Goal: Transaction & Acquisition: Purchase product/service

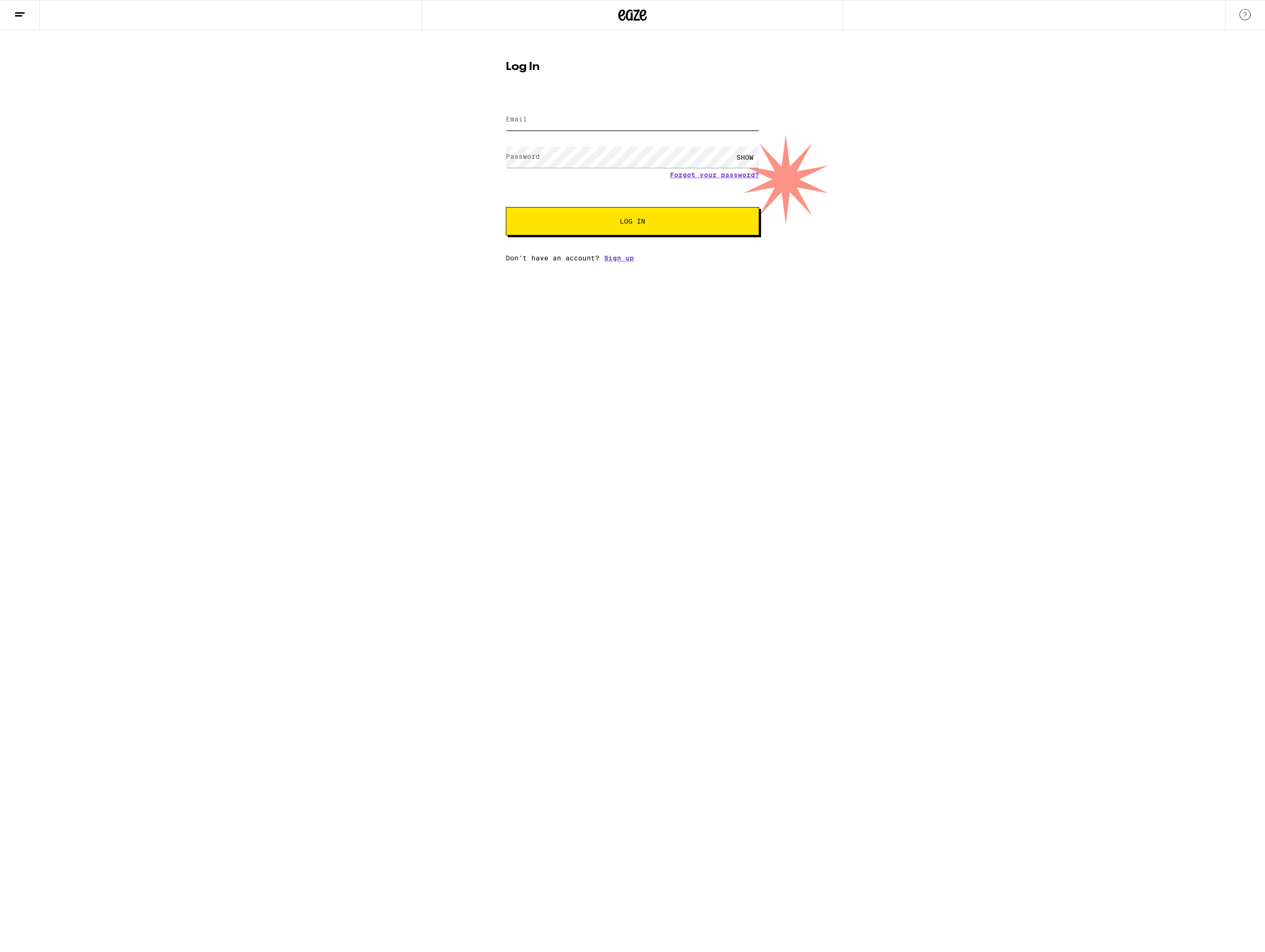
type input "[EMAIL_ADDRESS][DOMAIN_NAME]"
drag, startPoint x: 0, startPoint y: 0, endPoint x: 628, endPoint y: 227, distance: 667.8
click at [628, 227] on button "Log In" at bounding box center [632, 221] width 253 height 28
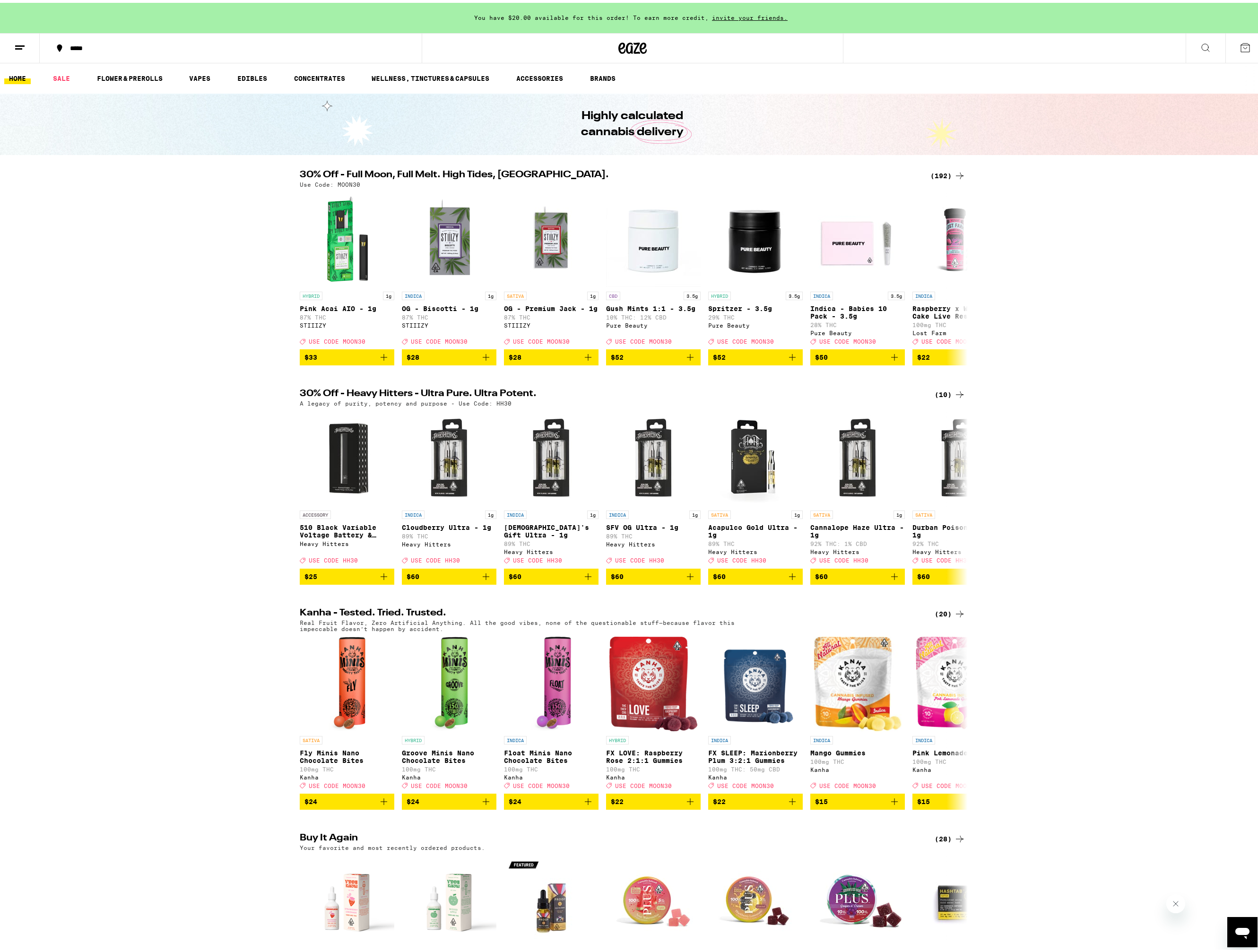
click at [954, 396] on icon at bounding box center [960, 392] width 11 height 11
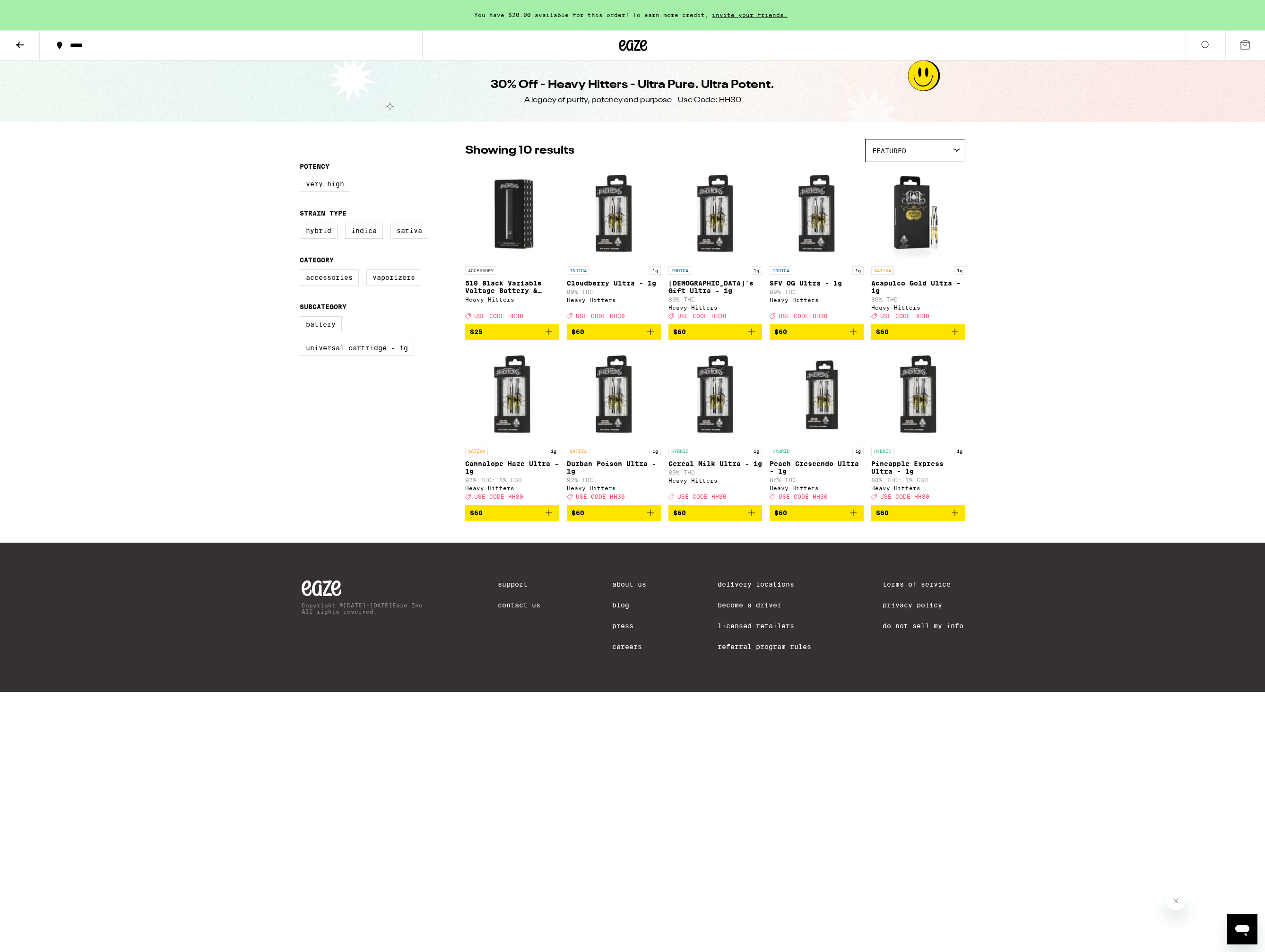
click at [21, 45] on icon at bounding box center [20, 45] width 7 height 7
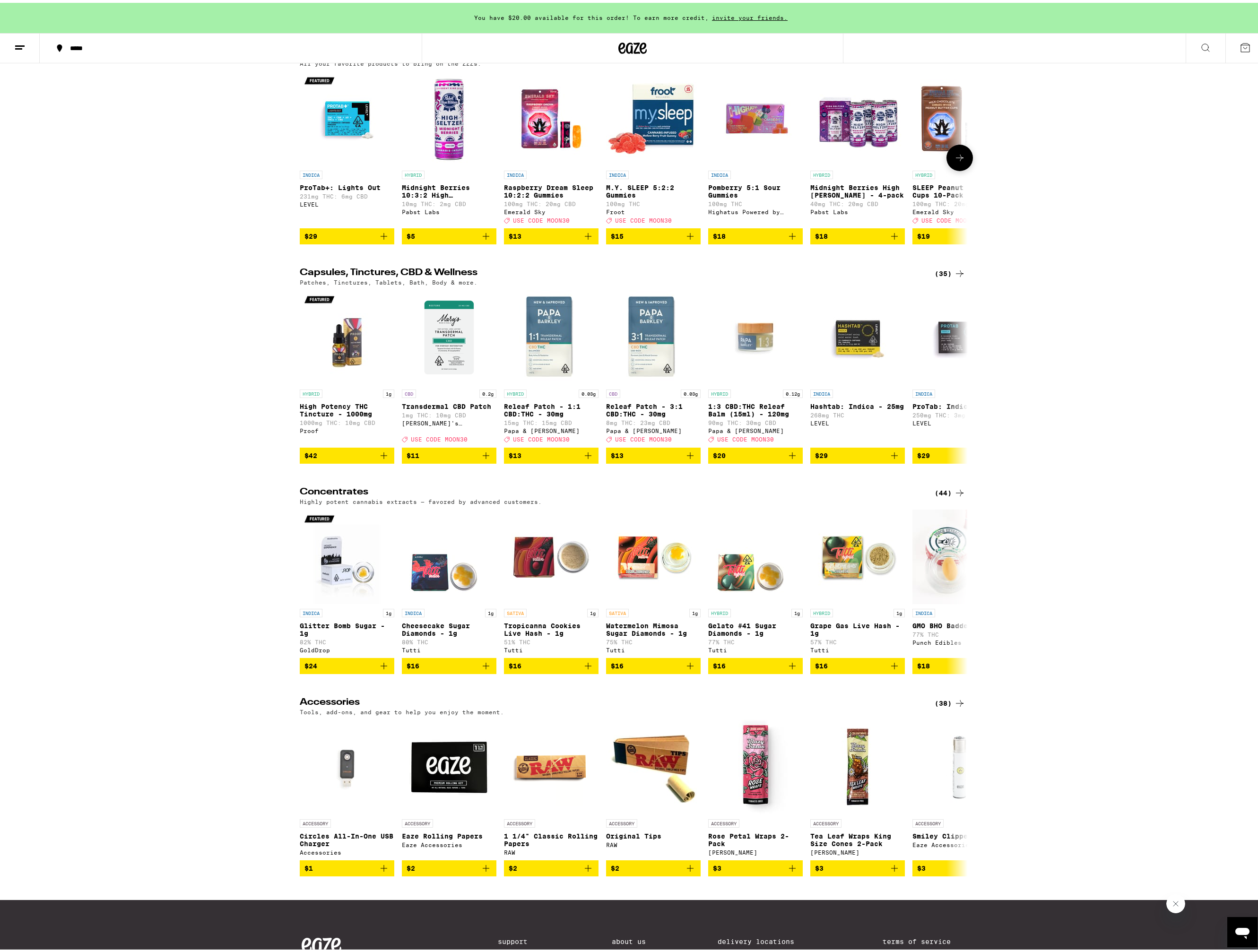
scroll to position [3688, 0]
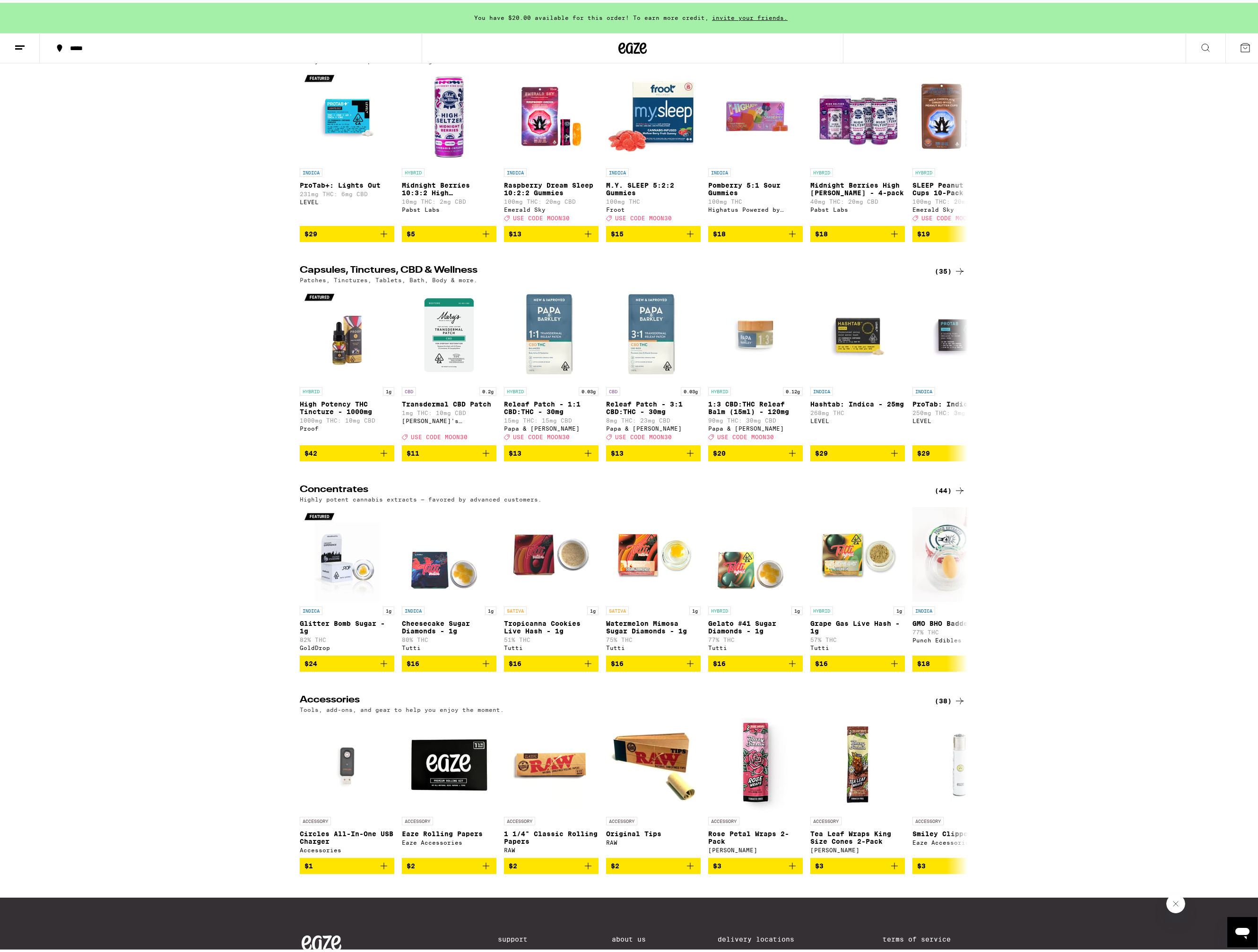
click at [935, 274] on div "(35)" at bounding box center [950, 268] width 31 height 11
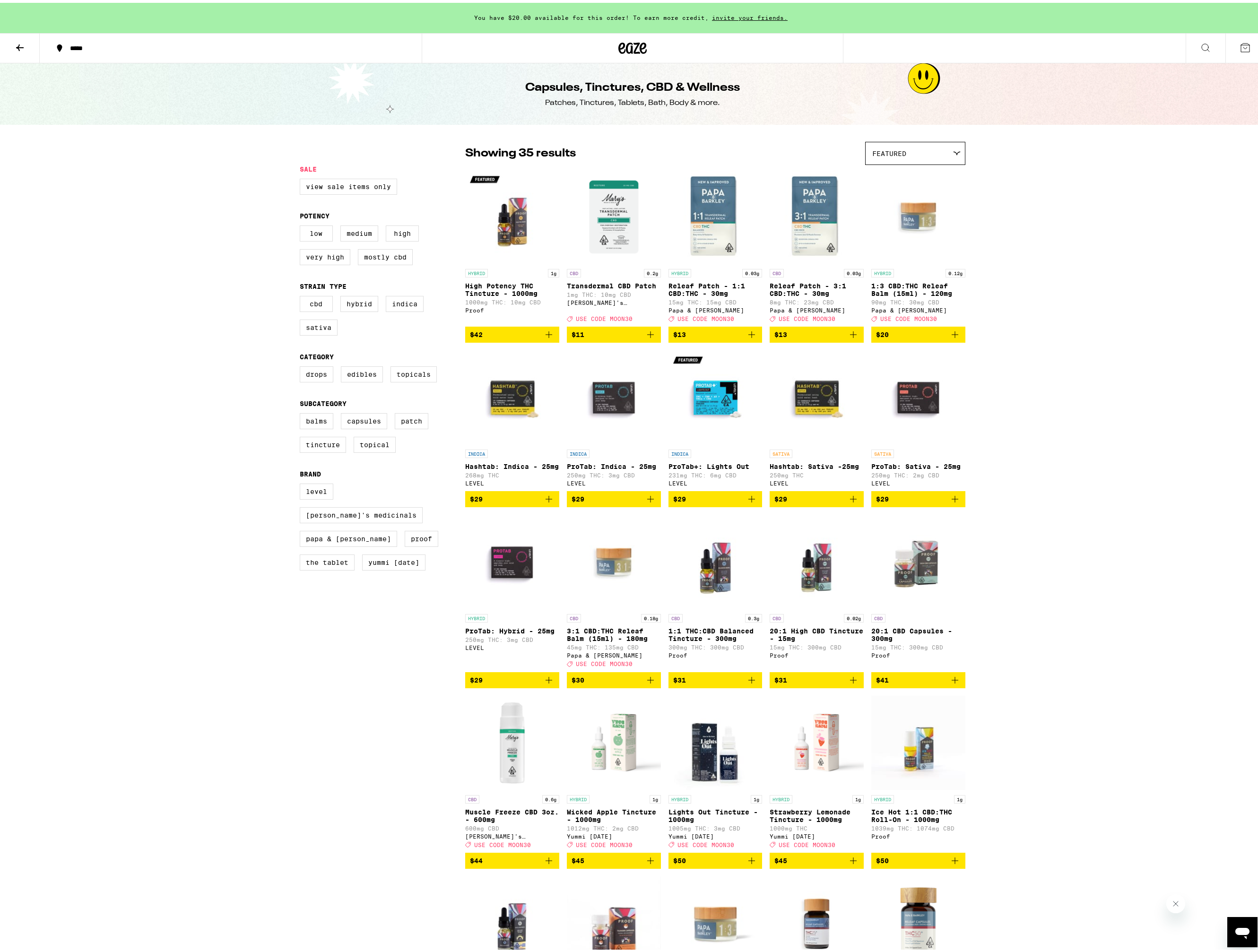
click at [20, 45] on icon at bounding box center [20, 45] width 11 height 11
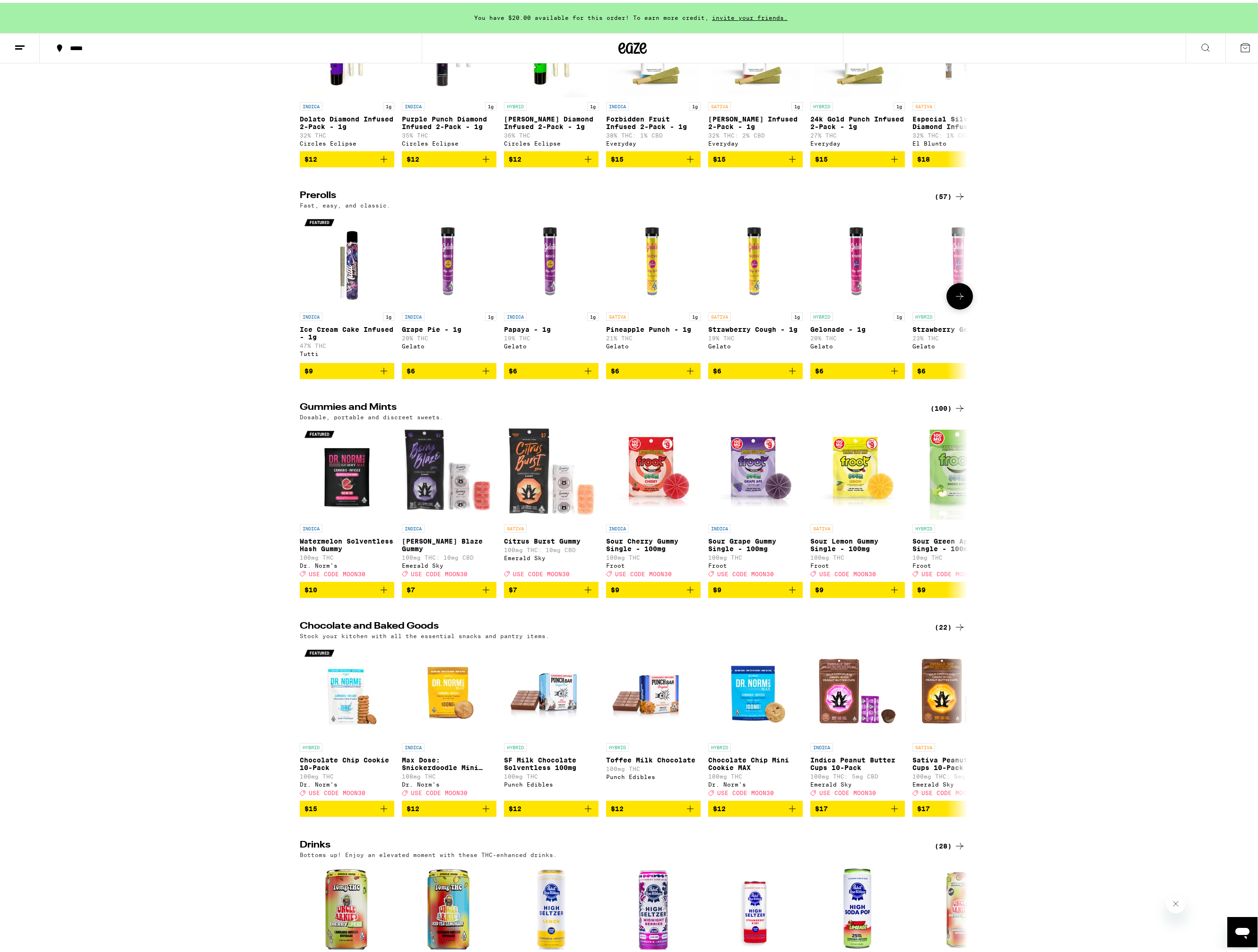
scroll to position [2679, 0]
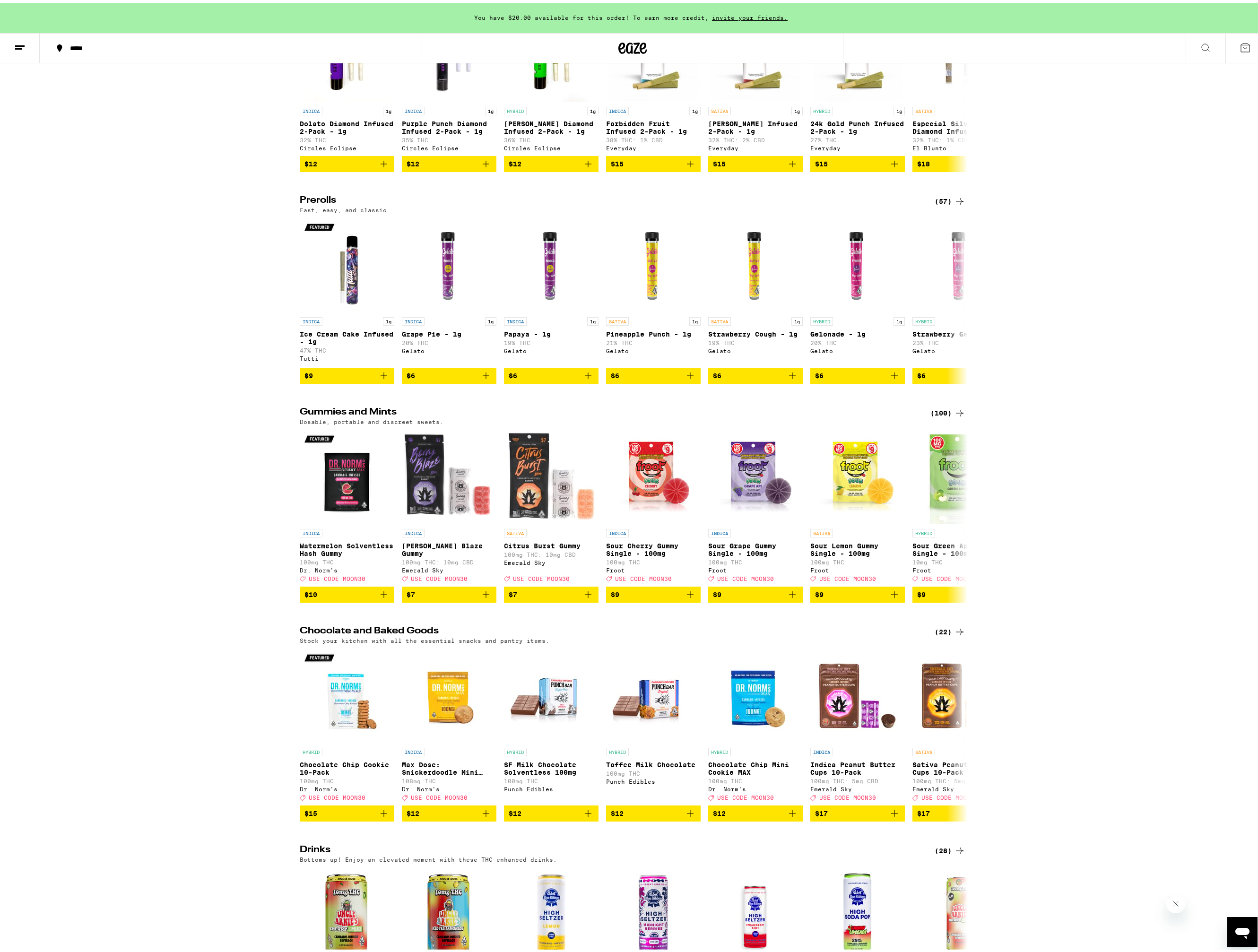
click at [954, 416] on icon at bounding box center [960, 410] width 11 height 11
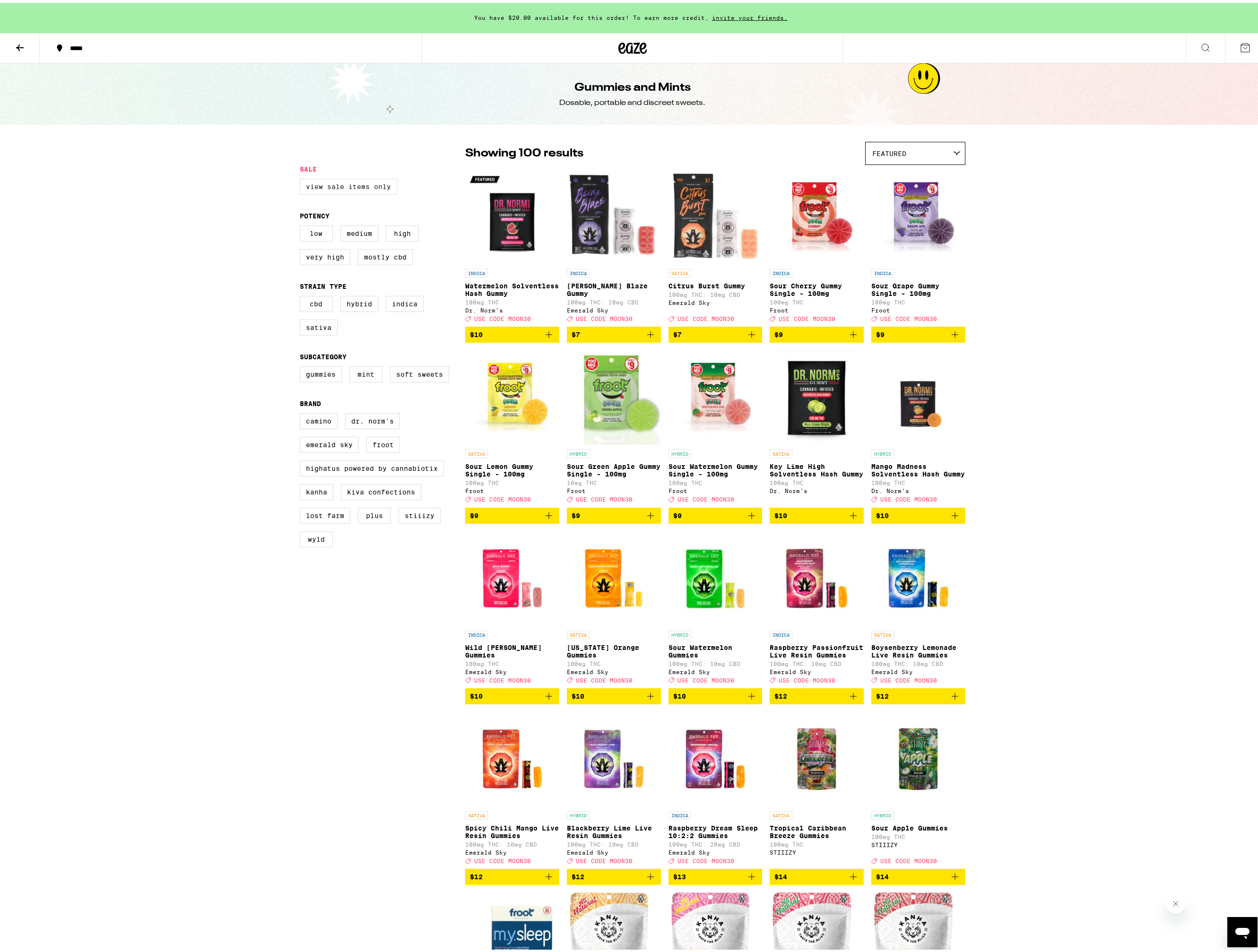
click at [327, 182] on label "View Sale Items Only" at bounding box center [348, 184] width 97 height 16
click at [302, 178] on input "View Sale Items Only" at bounding box center [302, 178] width 1 height 1
checkbox input "true"
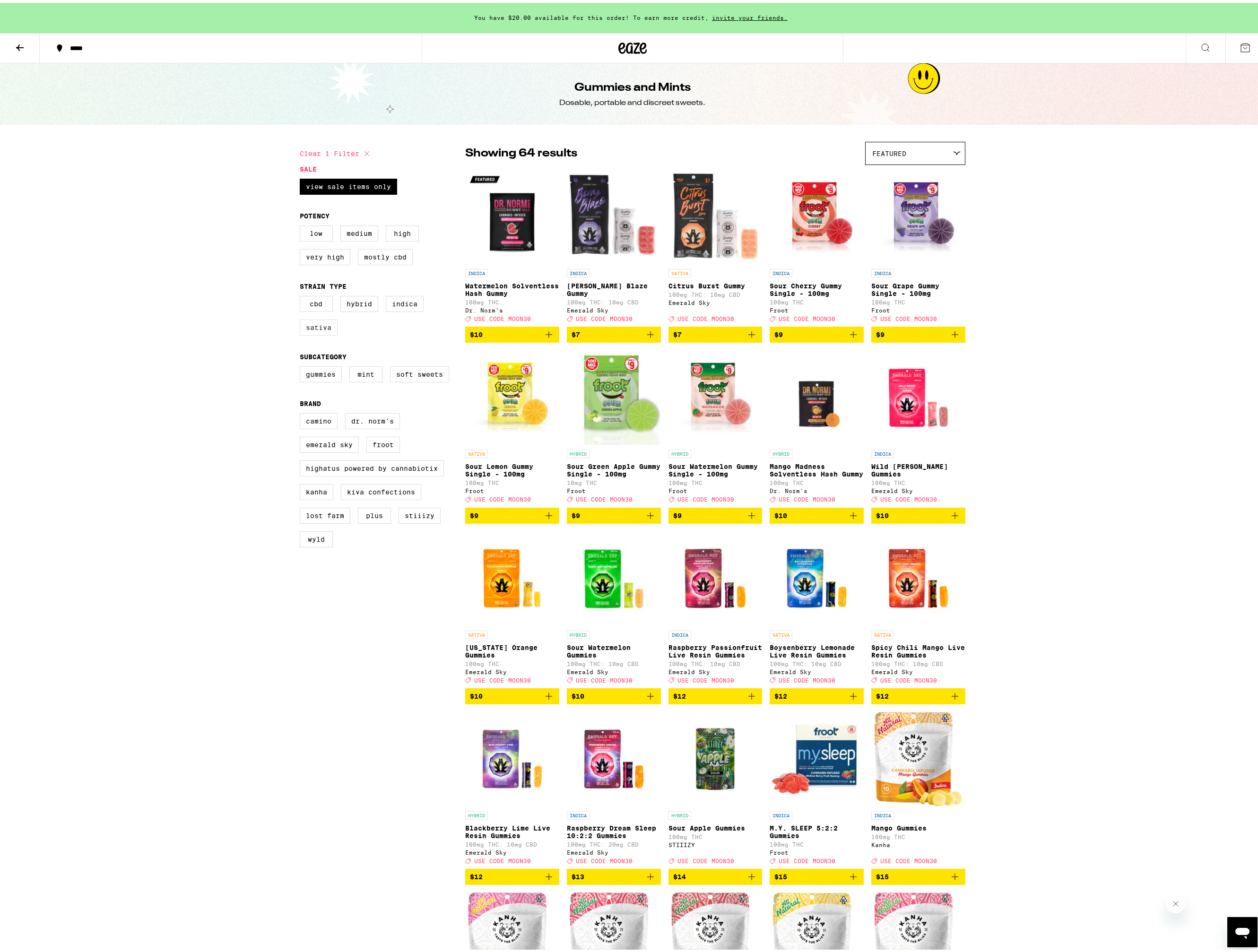
click at [317, 327] on label "Sativa" at bounding box center [319, 325] width 38 height 16
click at [302, 295] on input "Sativa" at bounding box center [302, 294] width 1 height 1
checkbox input "true"
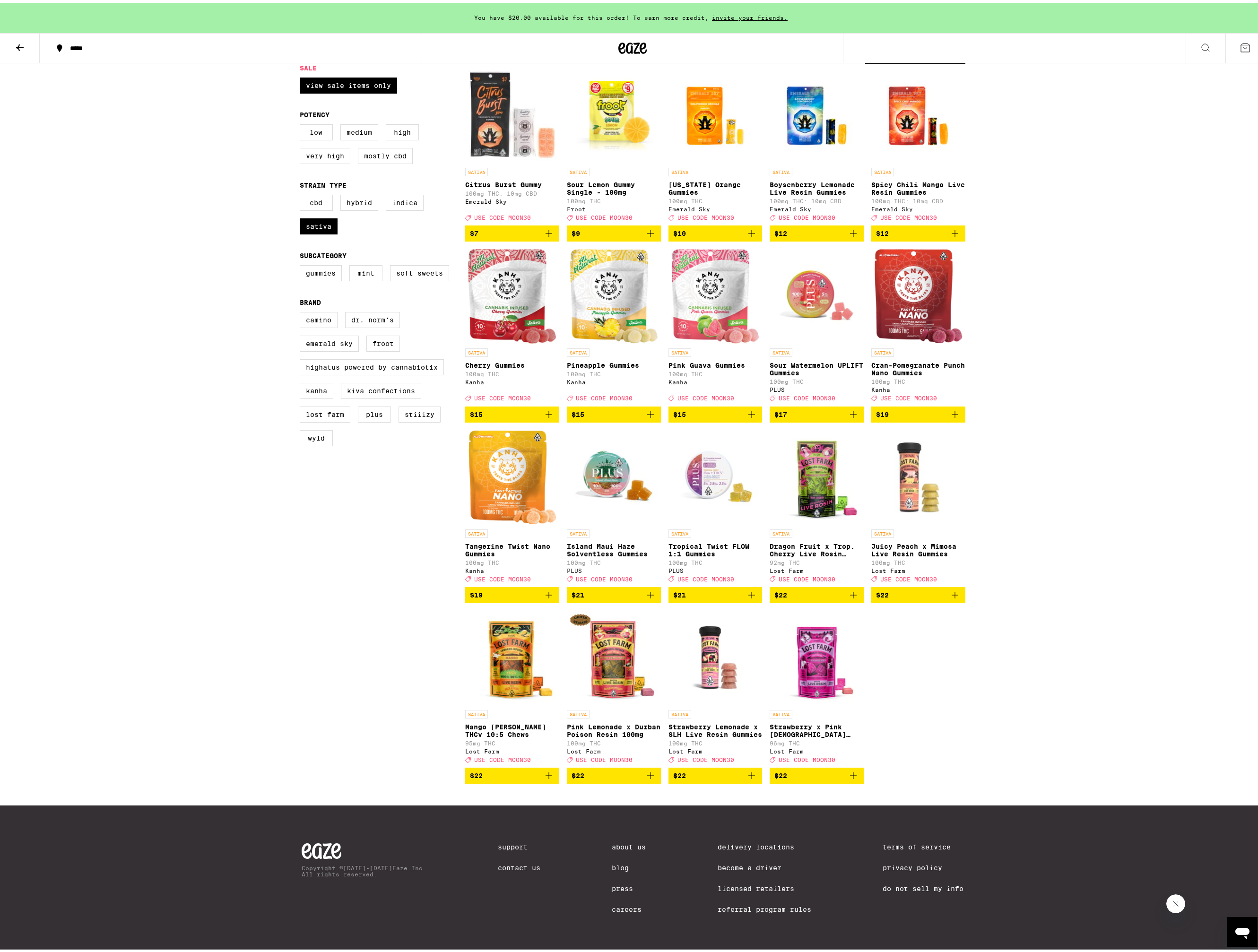
scroll to position [106, 0]
click at [17, 45] on icon at bounding box center [20, 45] width 7 height 7
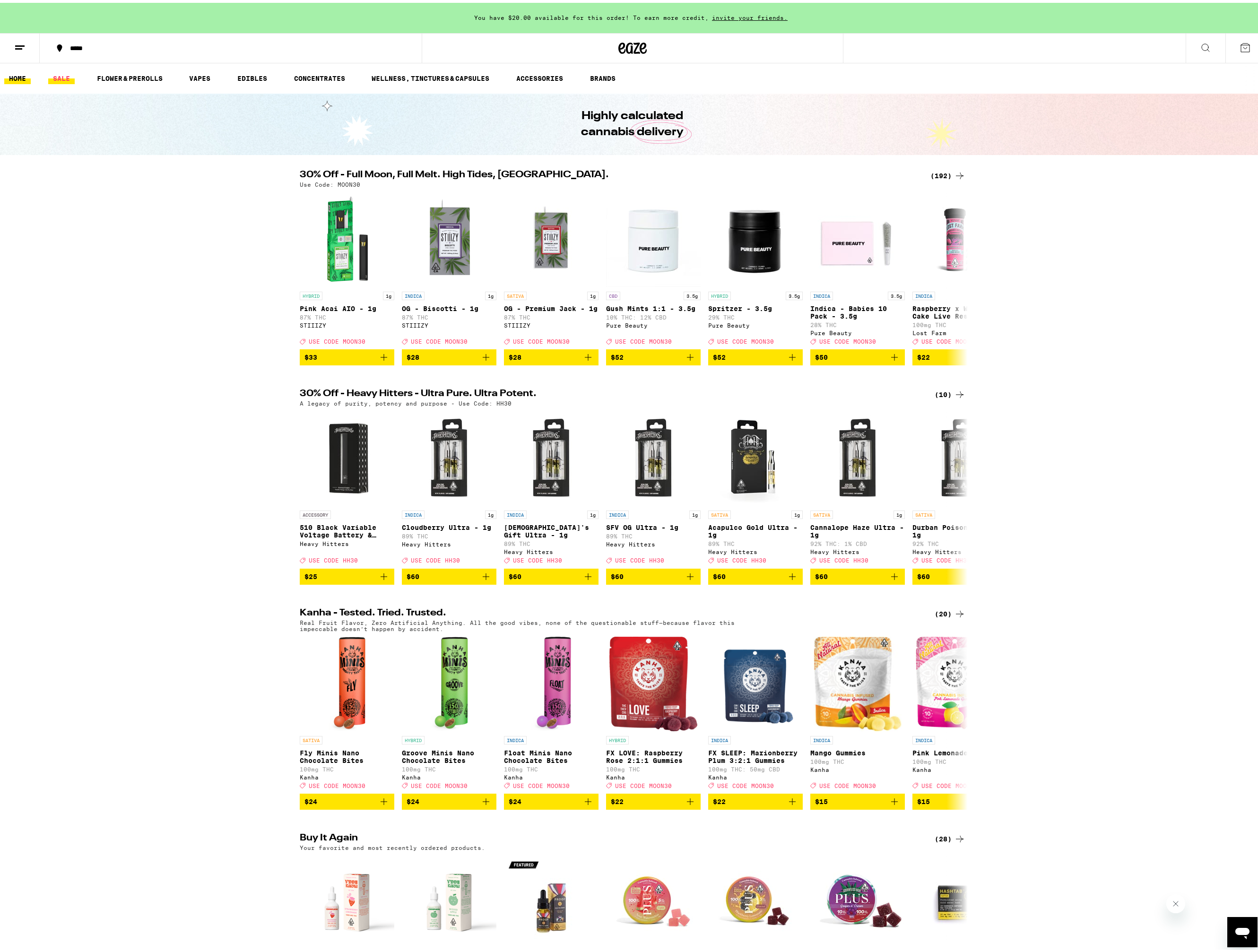
click at [63, 75] on link "SALE" at bounding box center [61, 76] width 26 height 11
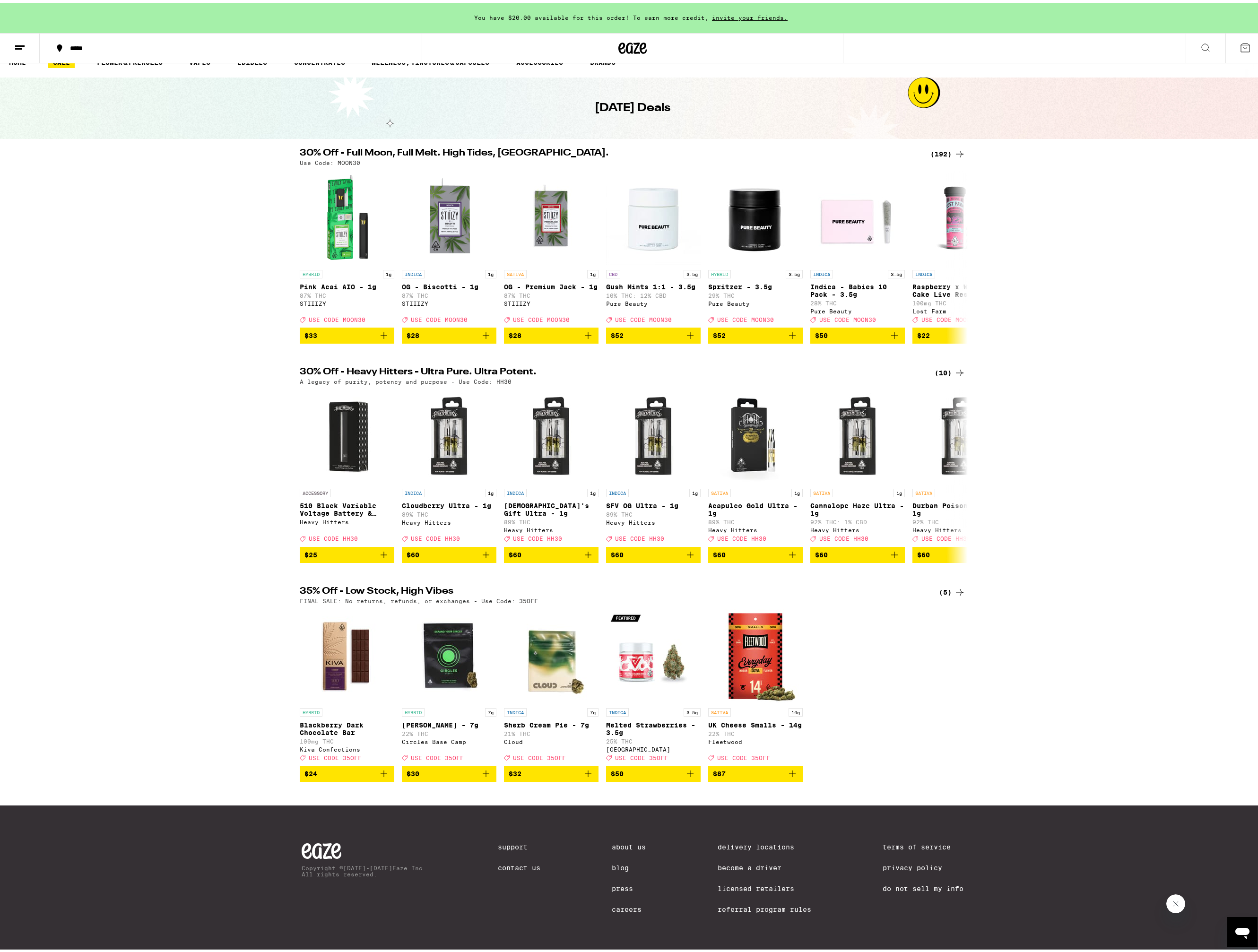
scroll to position [43, 0]
click at [16, 47] on icon at bounding box center [20, 45] width 11 height 11
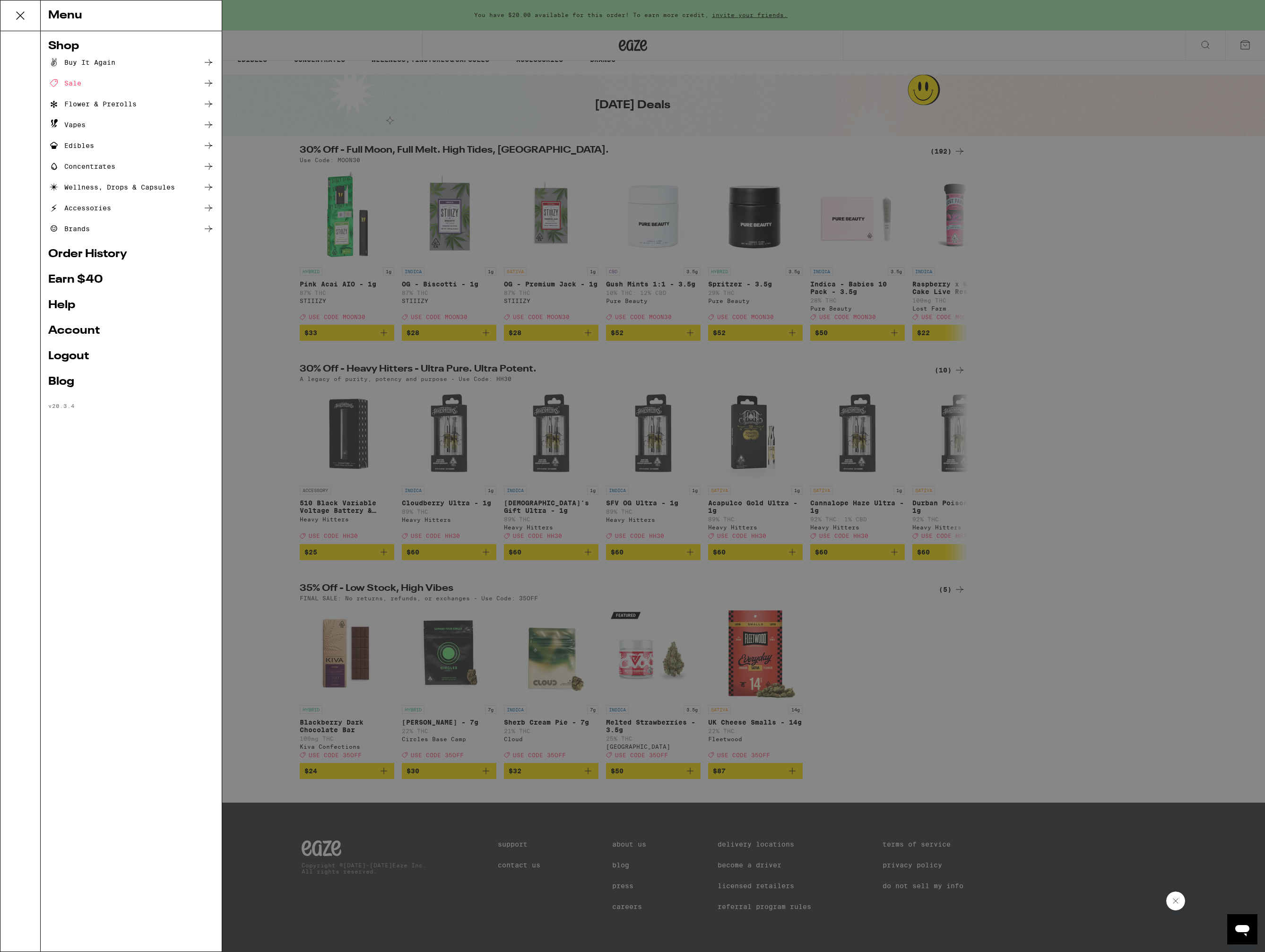
click at [141, 187] on div "Wellness, Drops & Capsules" at bounding box center [111, 187] width 127 height 11
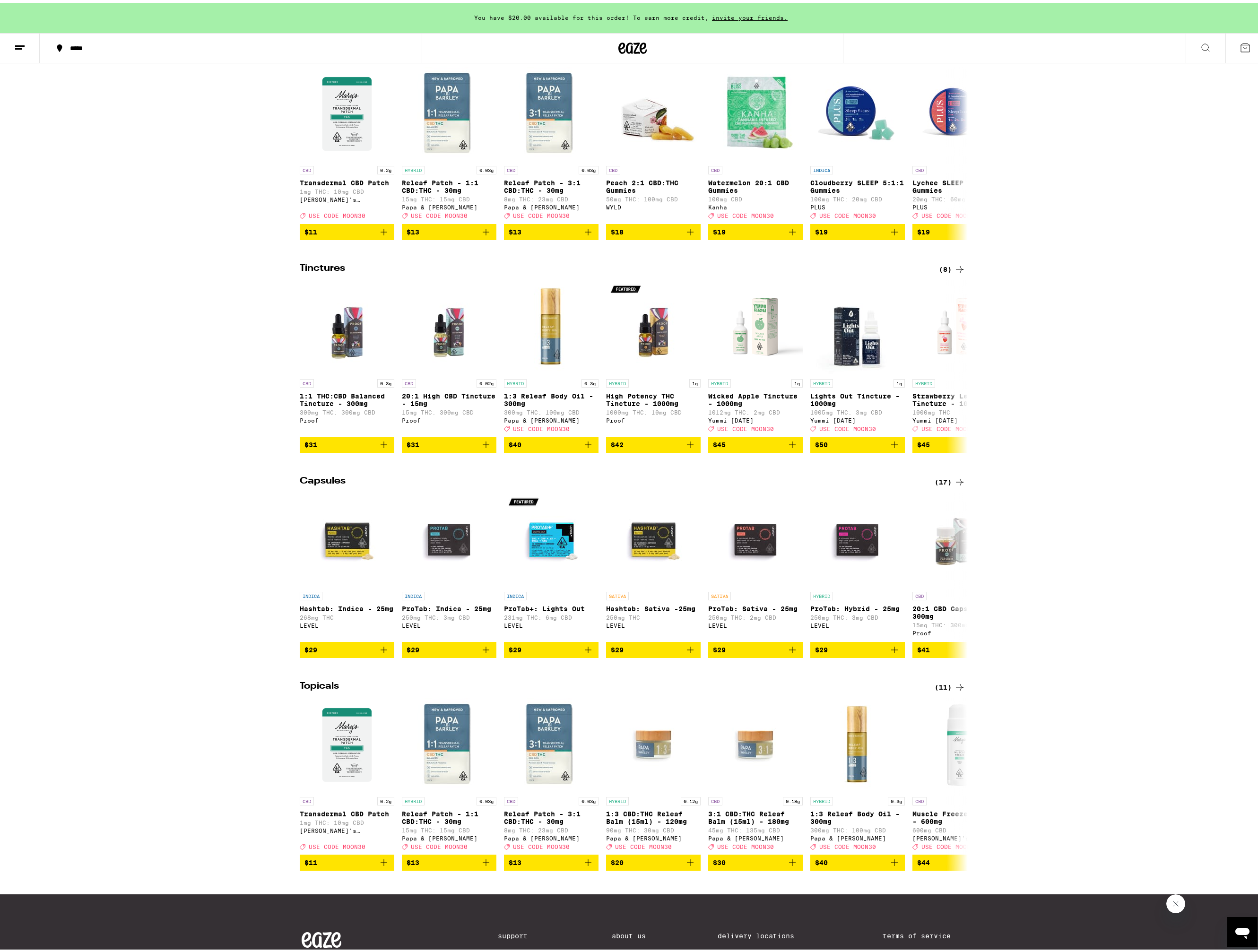
scroll to position [342, 0]
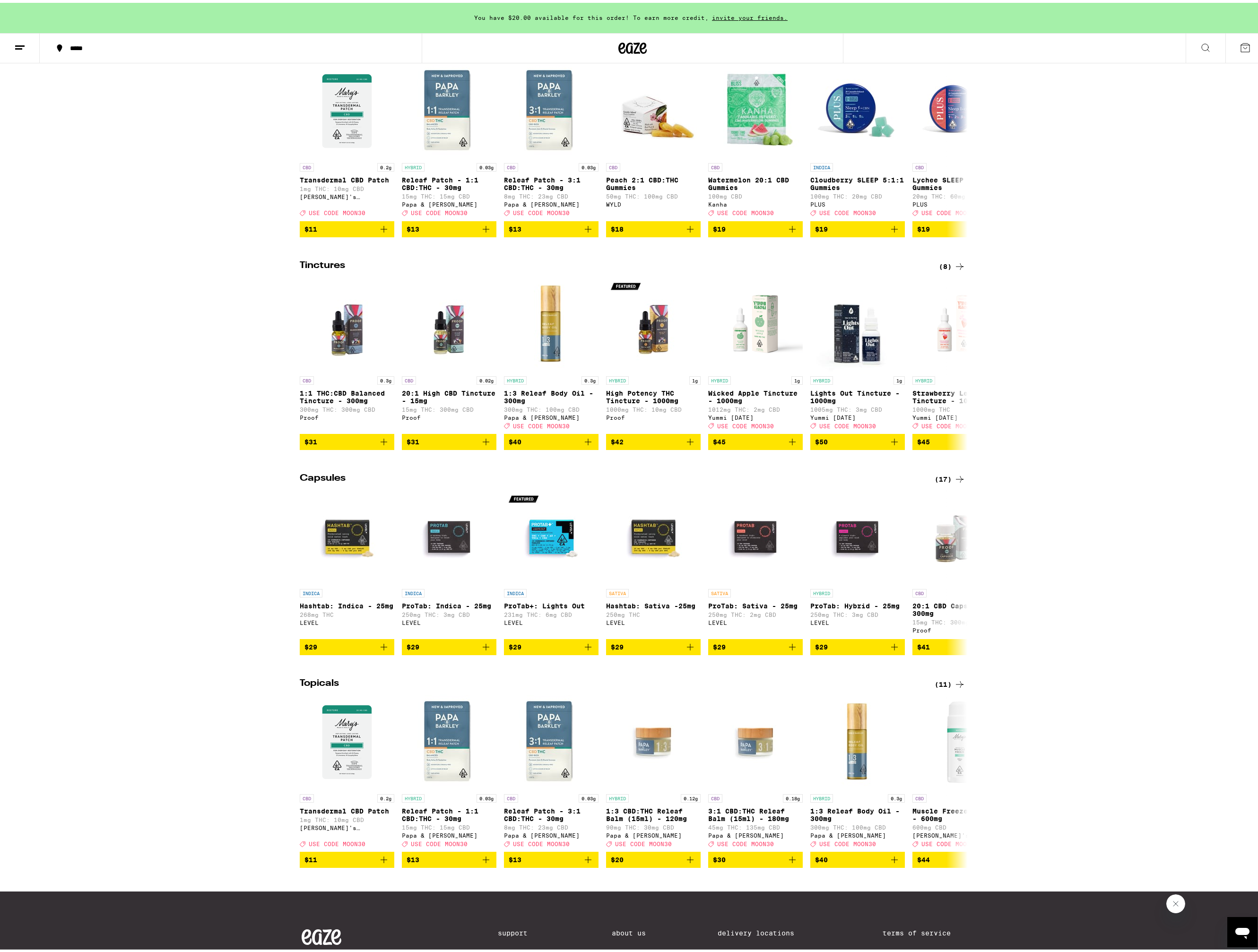
click at [945, 482] on div "(17)" at bounding box center [950, 476] width 31 height 11
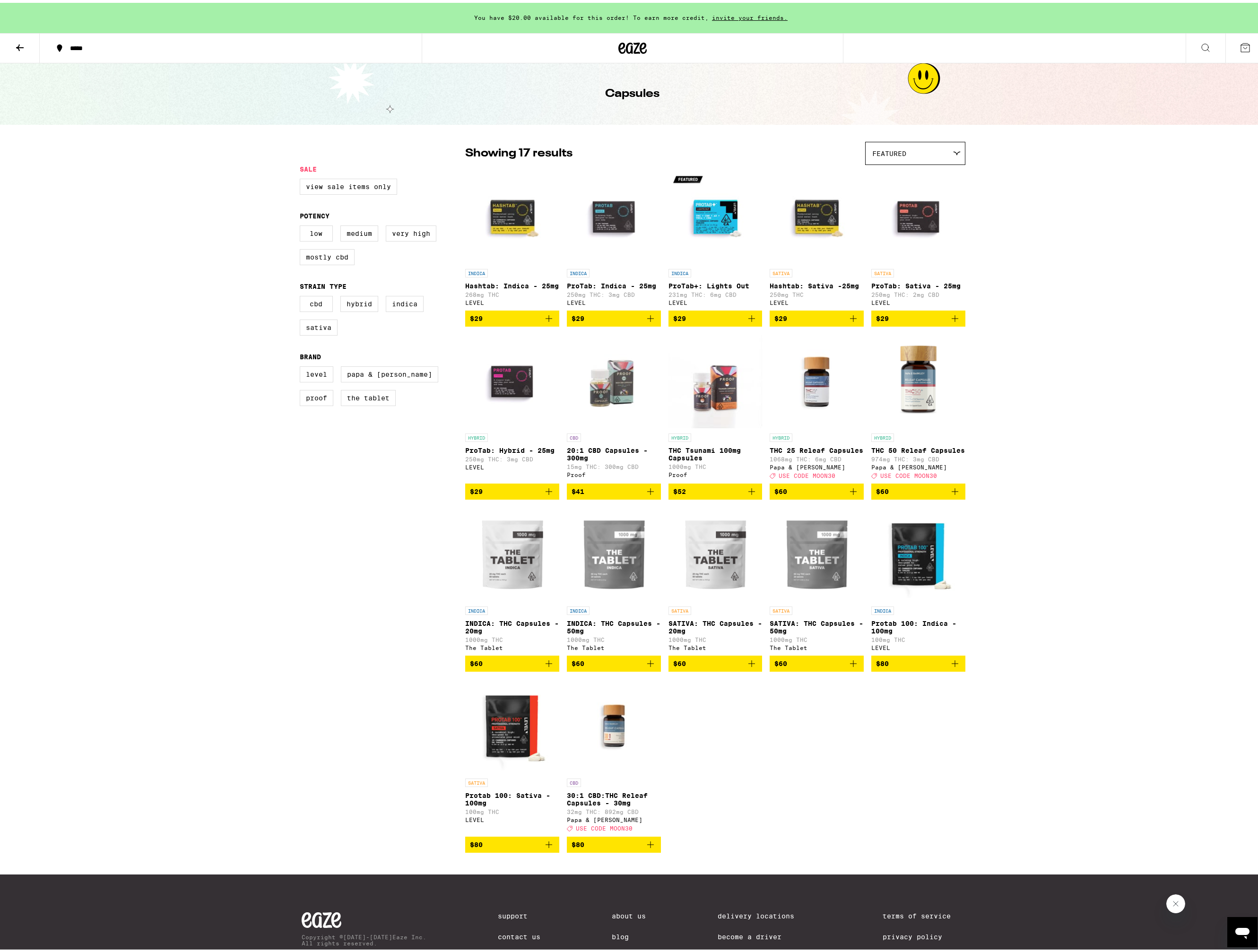
click at [15, 45] on icon at bounding box center [20, 45] width 11 height 11
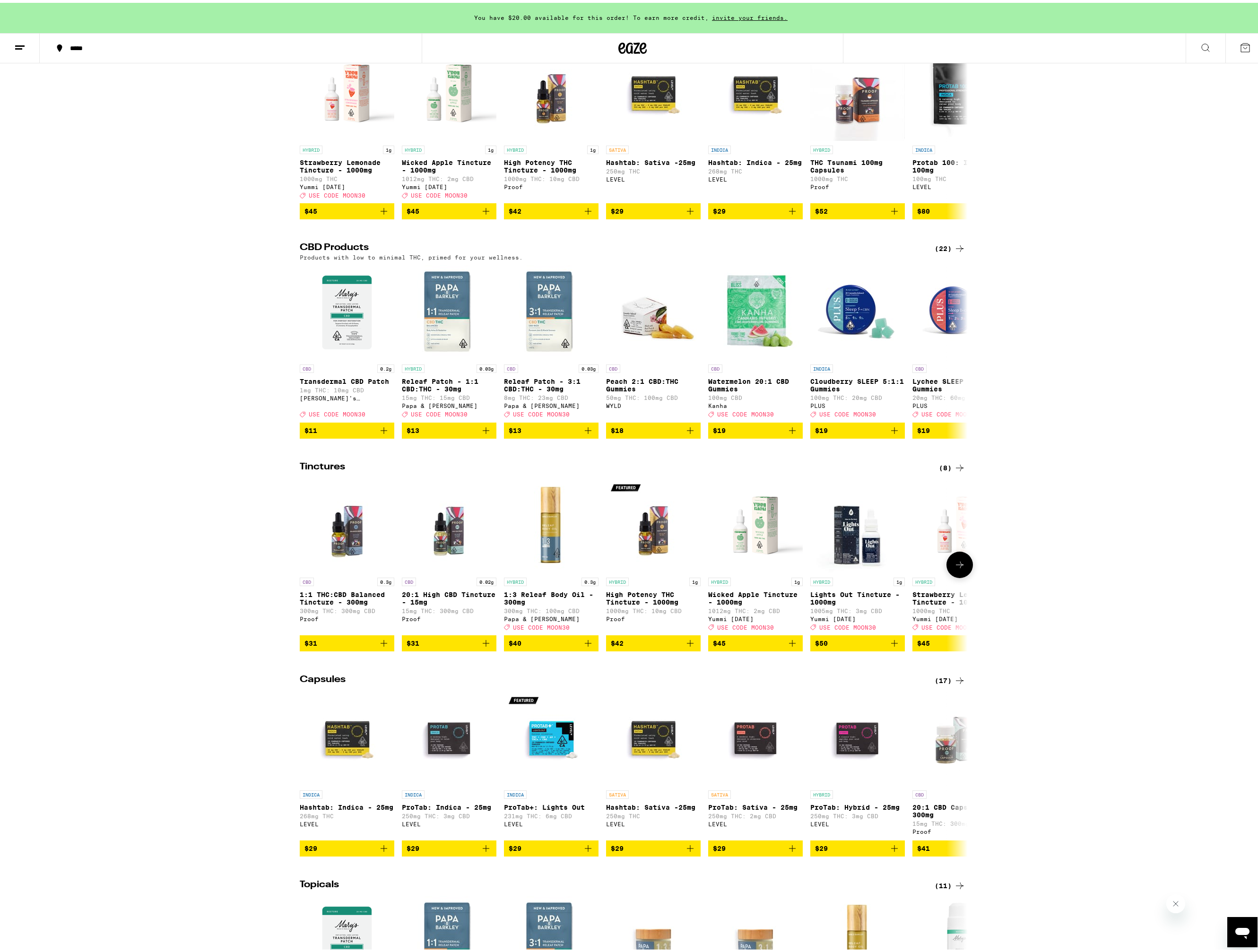
scroll to position [140, 0]
click at [949, 471] on div "(8)" at bounding box center [951, 465] width 26 height 11
